Goal: Navigation & Orientation: Find specific page/section

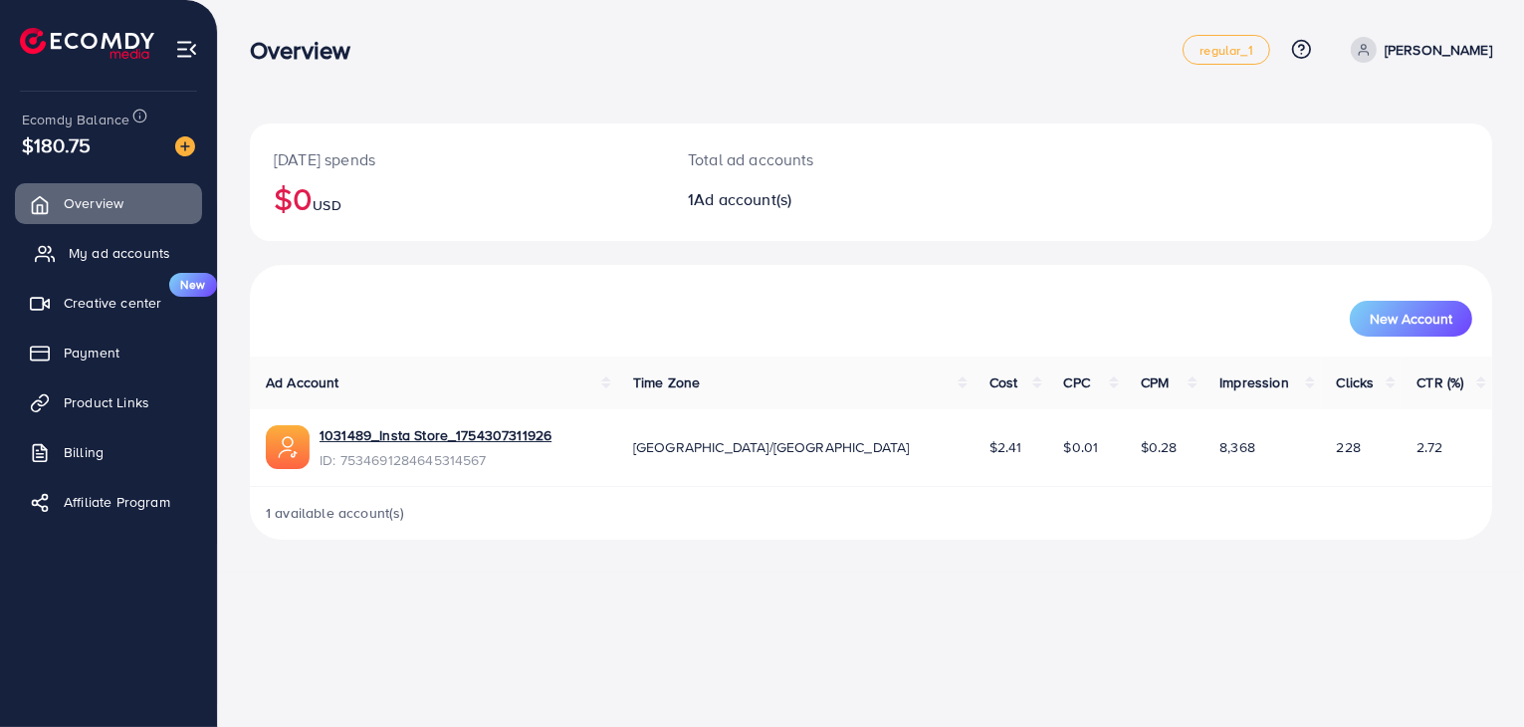
click at [110, 257] on span "My ad accounts" at bounding box center [120, 253] width 102 height 20
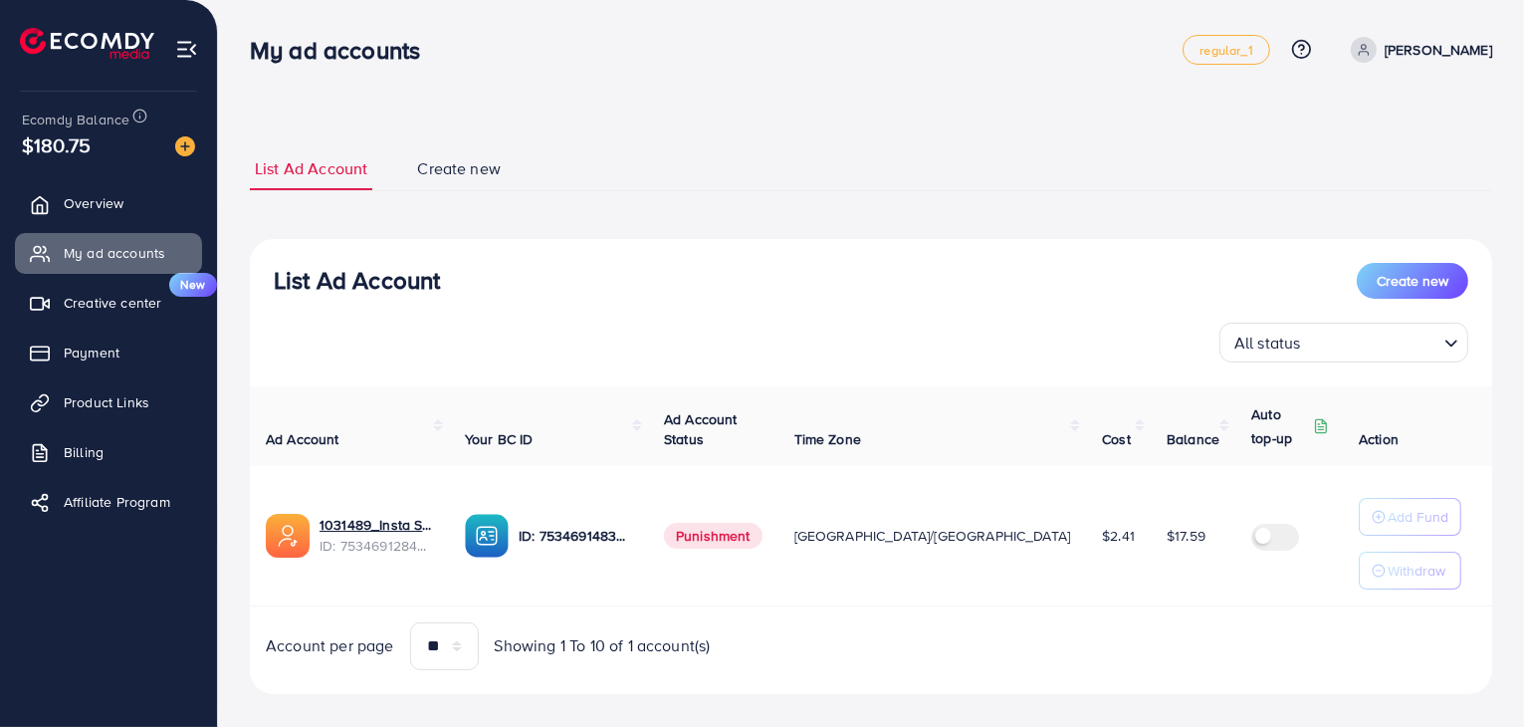
click at [724, 540] on span "Punishment" at bounding box center [713, 536] width 99 height 26
click at [113, 396] on span "Product Links" at bounding box center [112, 402] width 86 height 20
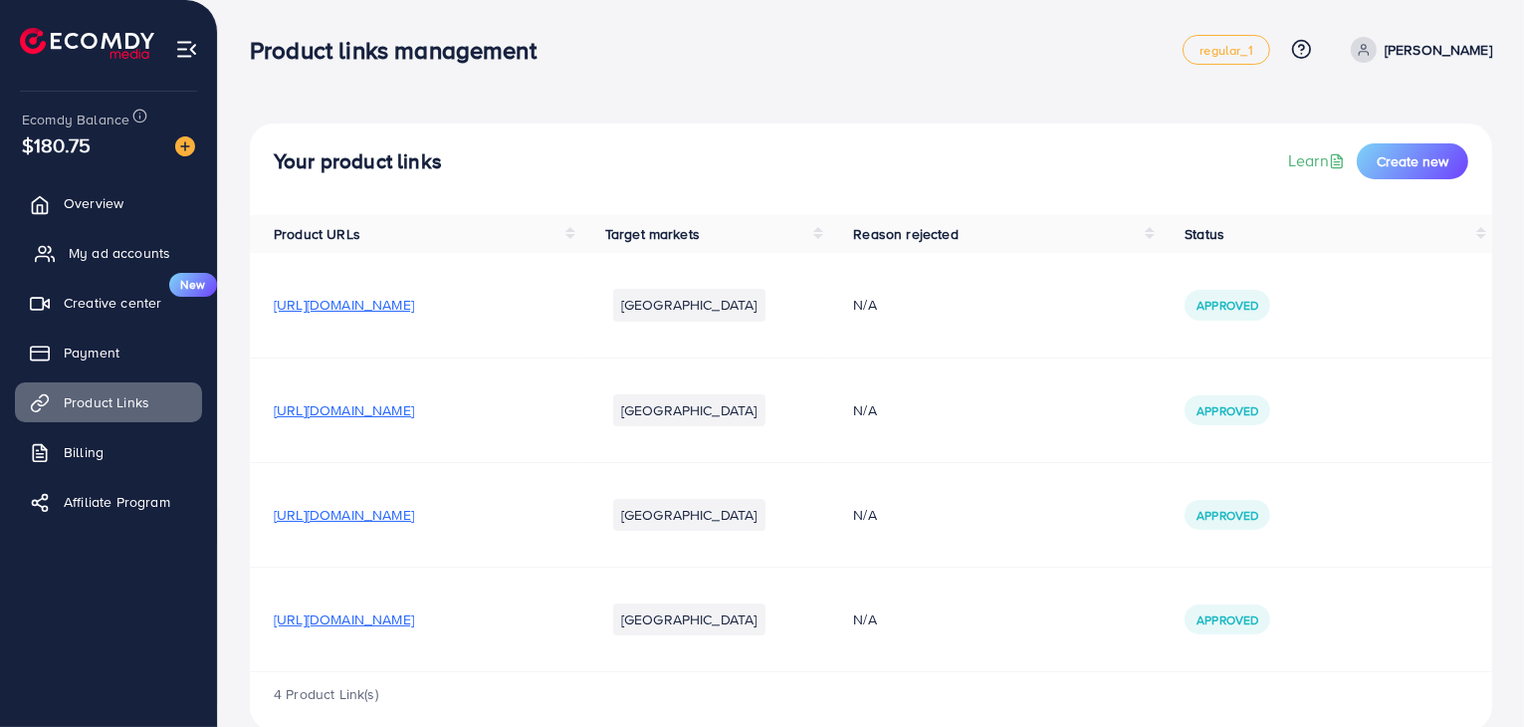
click at [100, 264] on link "My ad accounts" at bounding box center [108, 253] width 187 height 40
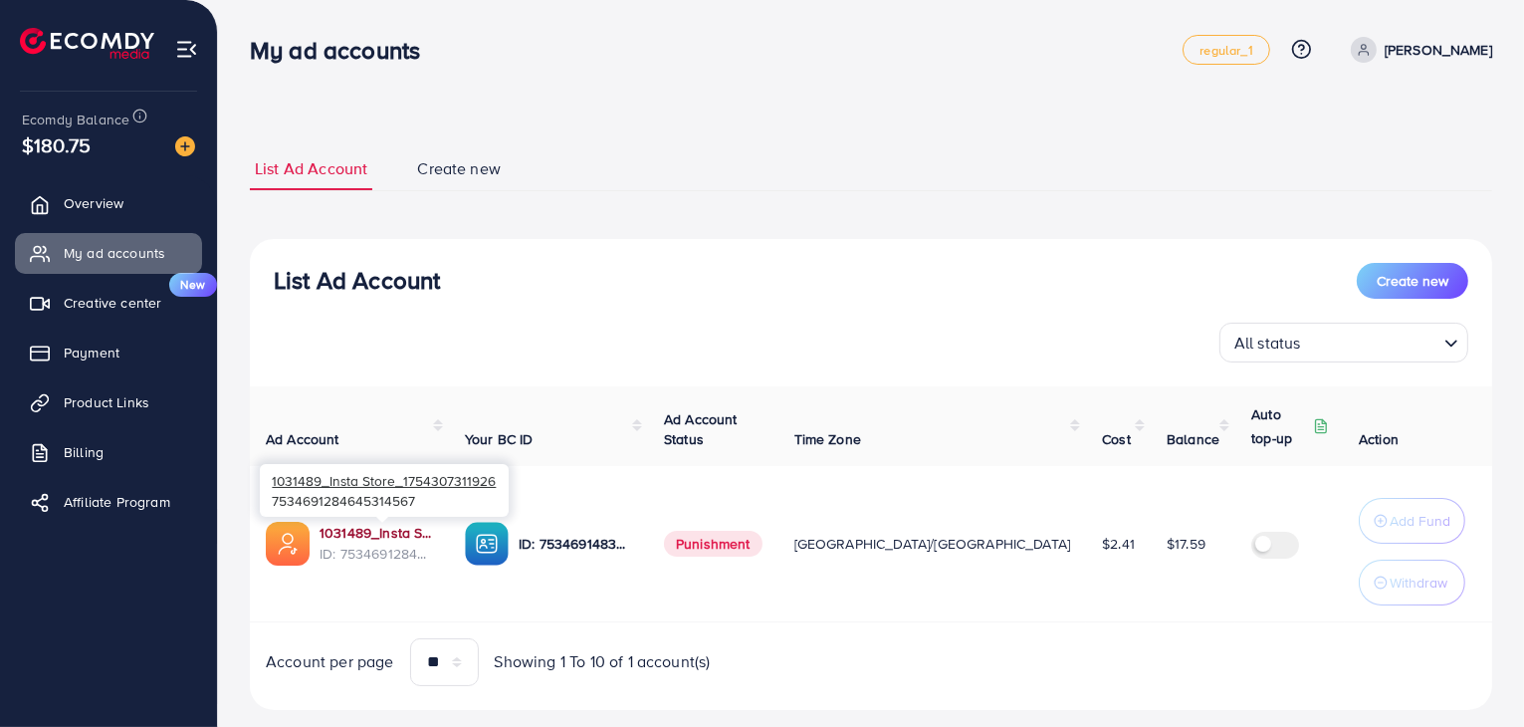
click at [398, 523] on link "1031489_Insta Store_1754307311926" at bounding box center [375, 533] width 113 height 20
click at [108, 407] on span "Product Links" at bounding box center [112, 402] width 86 height 20
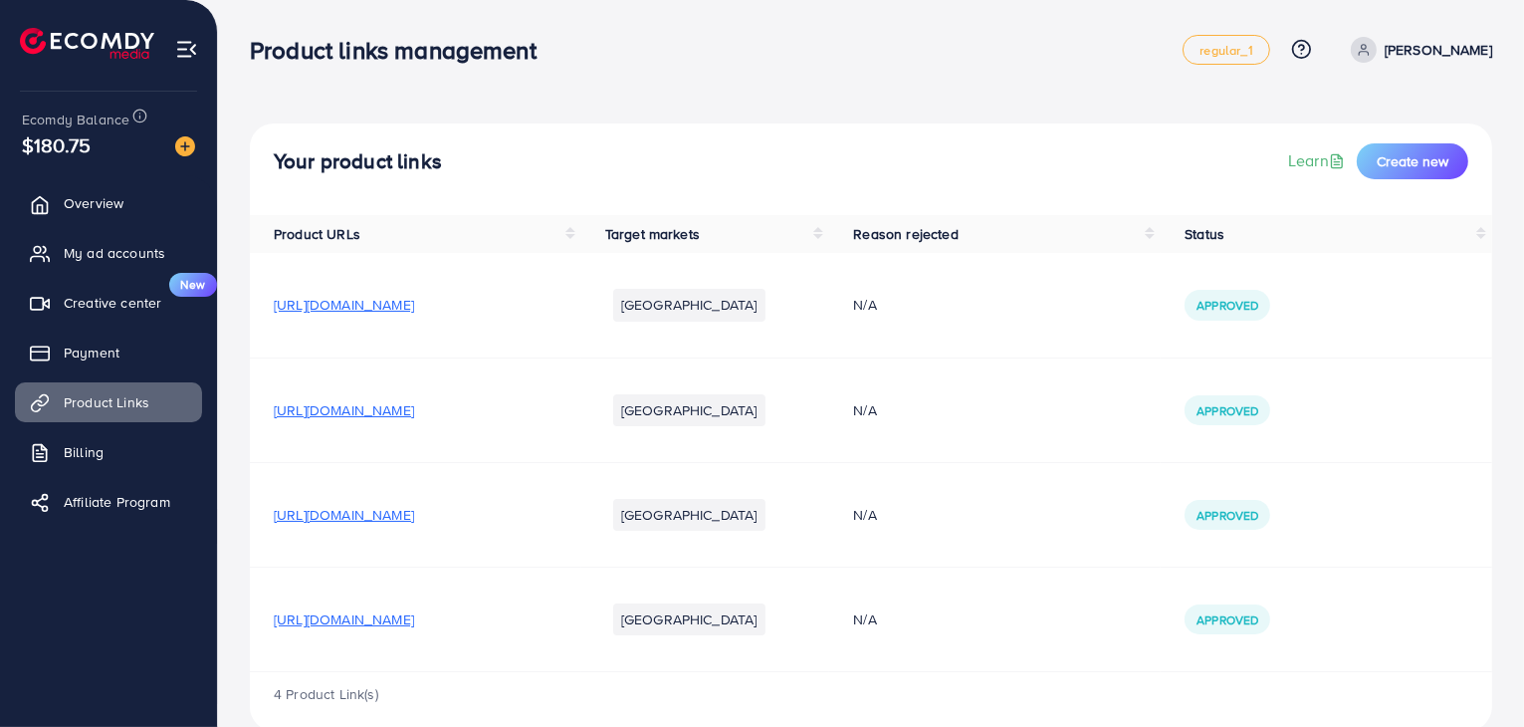
click at [414, 415] on span "[URL][DOMAIN_NAME]" at bounding box center [344, 410] width 140 height 20
